Goal: Transaction & Acquisition: Download file/media

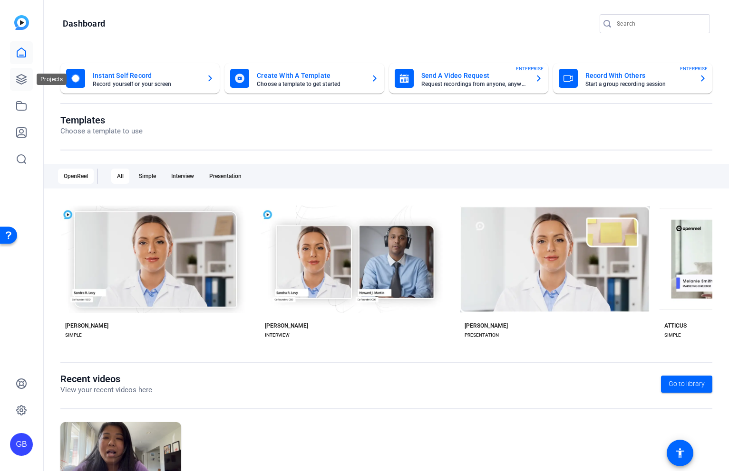
click at [17, 82] on icon at bounding box center [21, 79] width 11 height 11
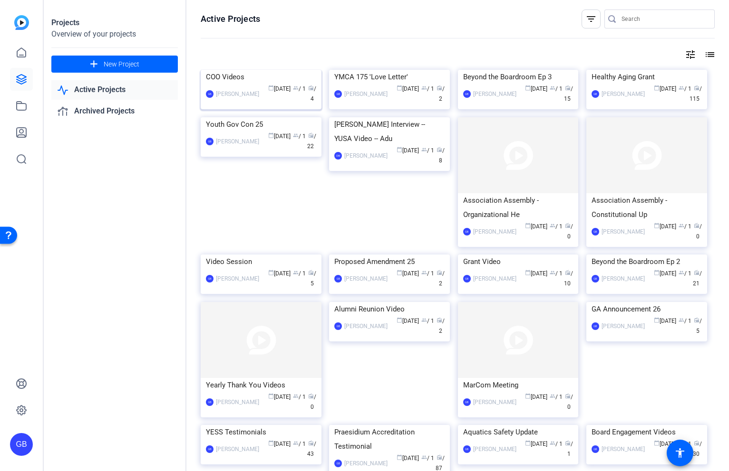
click at [269, 70] on img at bounding box center [261, 70] width 121 height 0
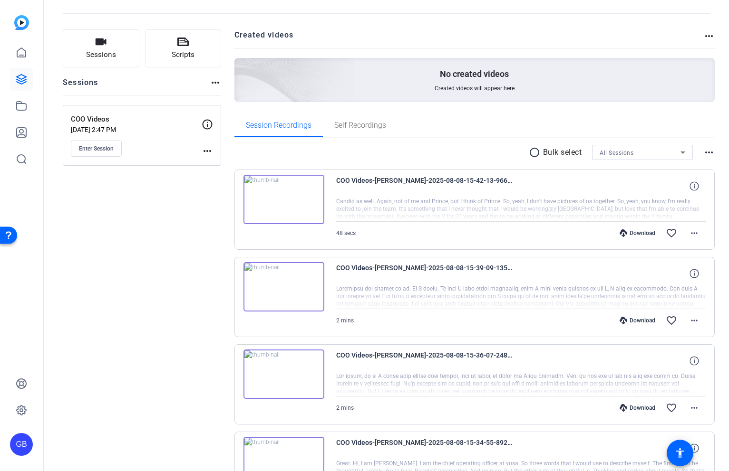
scroll to position [123, 0]
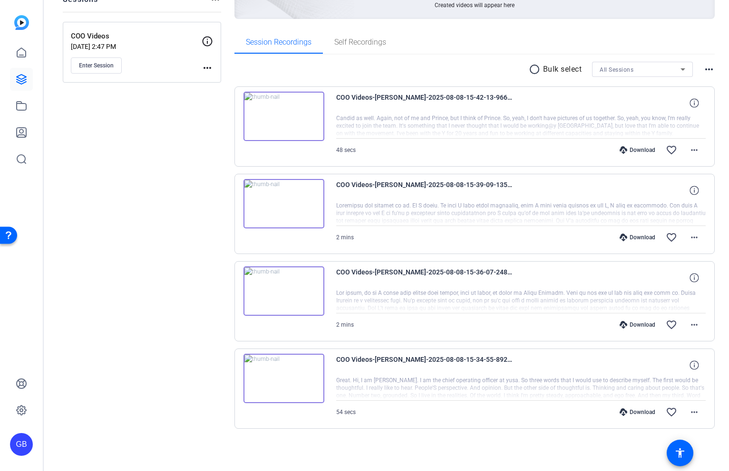
click at [532, 70] on mat-icon "radio_button_unchecked" at bounding box center [536, 69] width 14 height 11
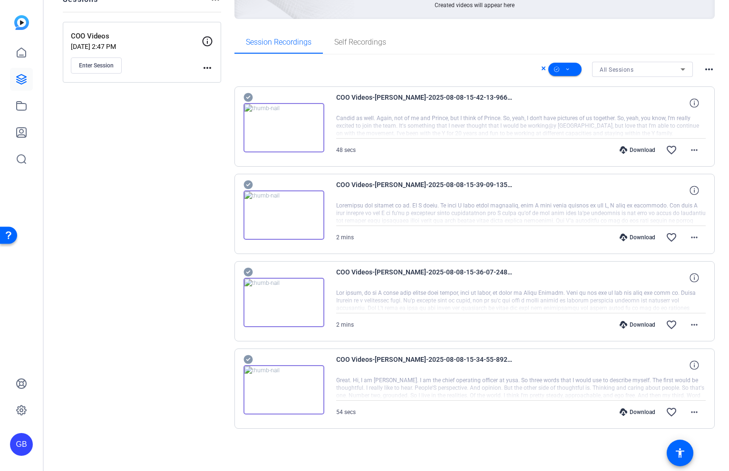
click at [247, 96] on icon at bounding box center [247, 97] width 9 height 9
click at [248, 102] on icon at bounding box center [247, 97] width 9 height 9
click at [249, 102] on icon at bounding box center [247, 97] width 9 height 9
click at [250, 102] on icon at bounding box center [247, 97] width 9 height 9
click at [570, 71] on span at bounding box center [564, 69] width 33 height 23
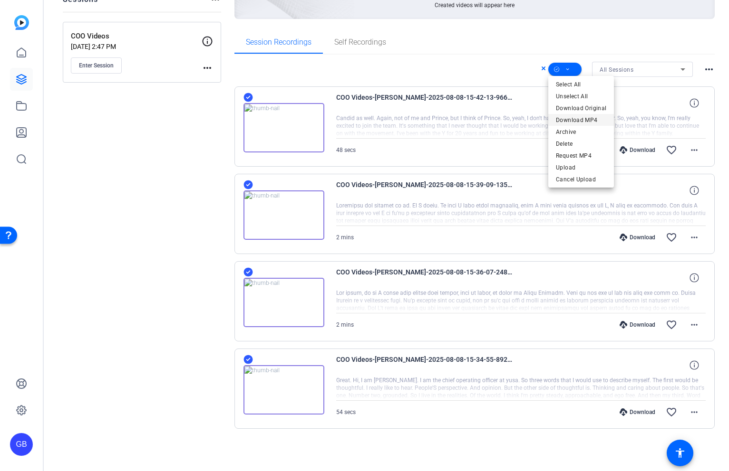
click at [570, 119] on span "Download MP4" at bounding box center [581, 120] width 50 height 11
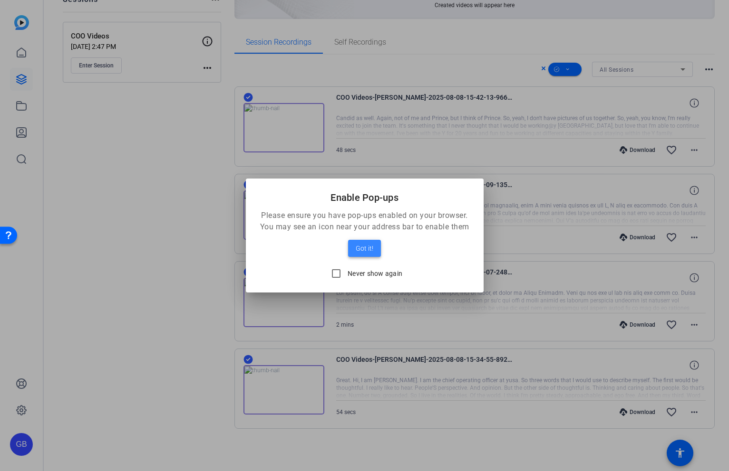
click at [368, 250] on span "Got it!" at bounding box center [365, 248] width 18 height 11
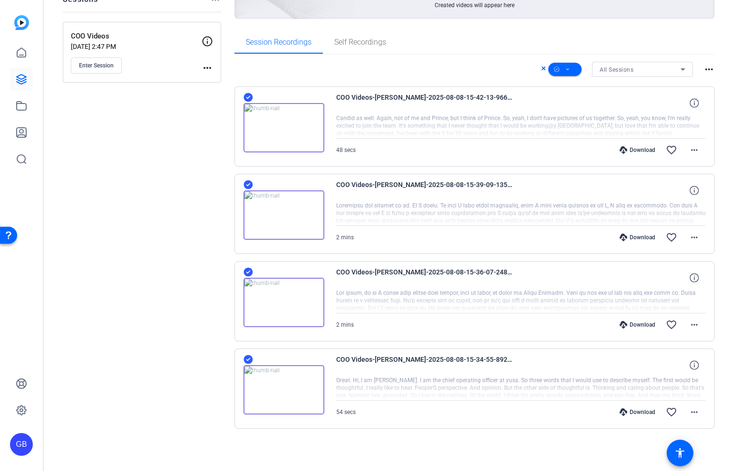
click at [542, 67] on icon at bounding box center [543, 69] width 4 height 4
